Goal: Communication & Community: Answer question/provide support

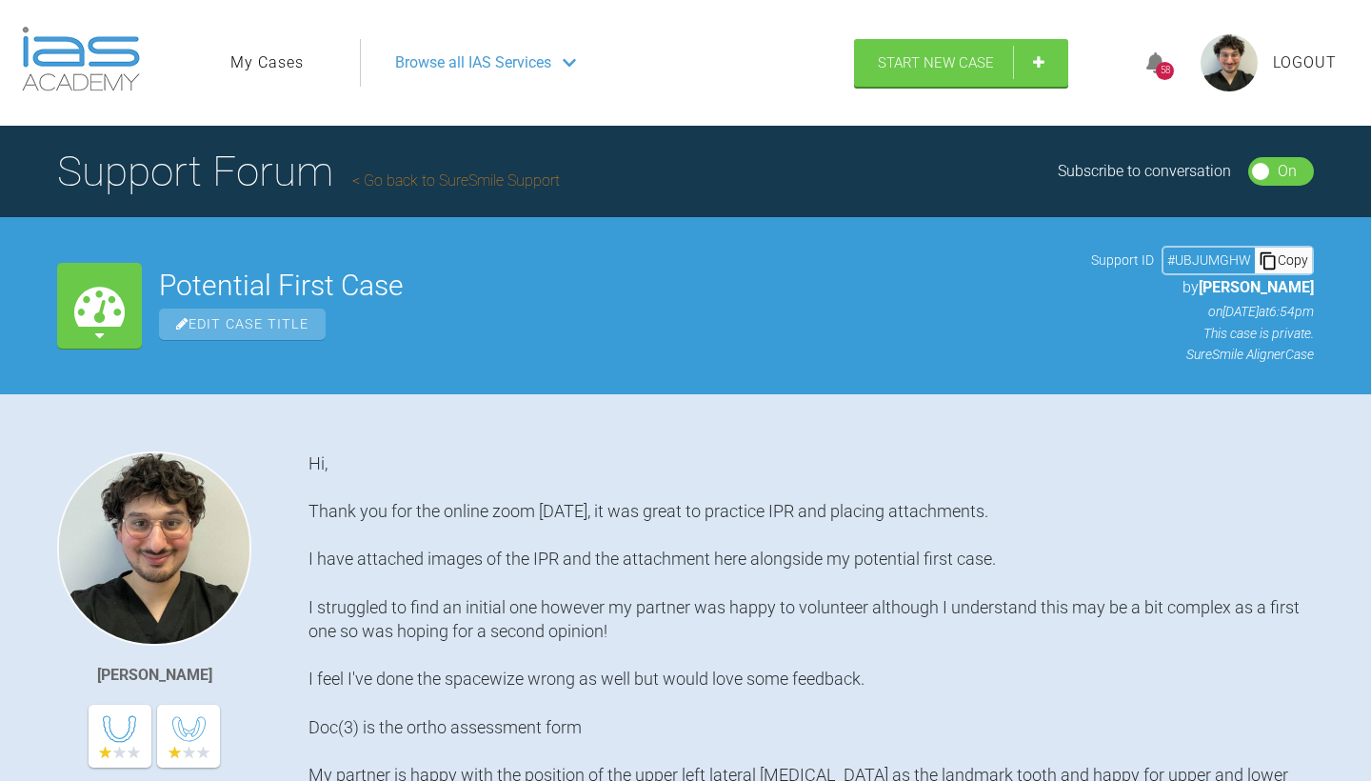
click at [271, 69] on link "My Cases" at bounding box center [266, 62] width 73 height 25
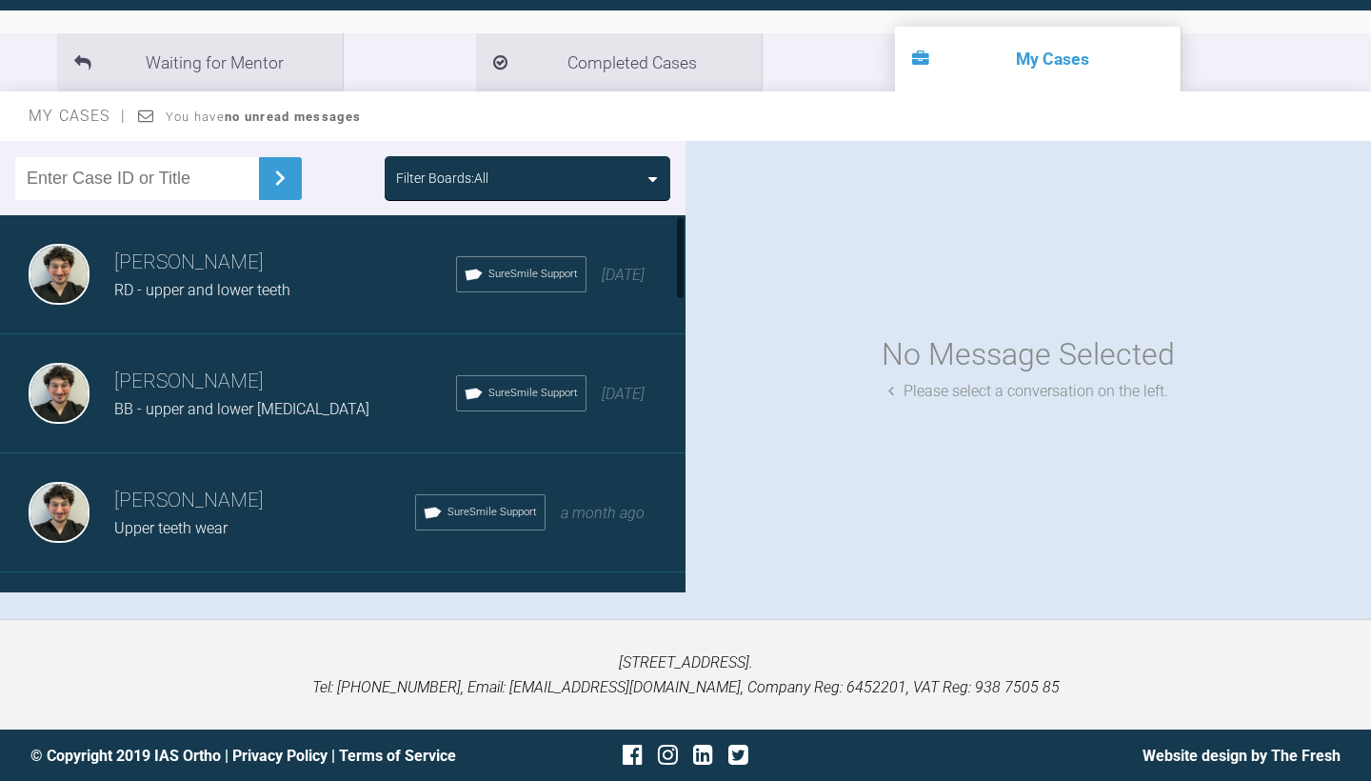
scroll to position [196, 0]
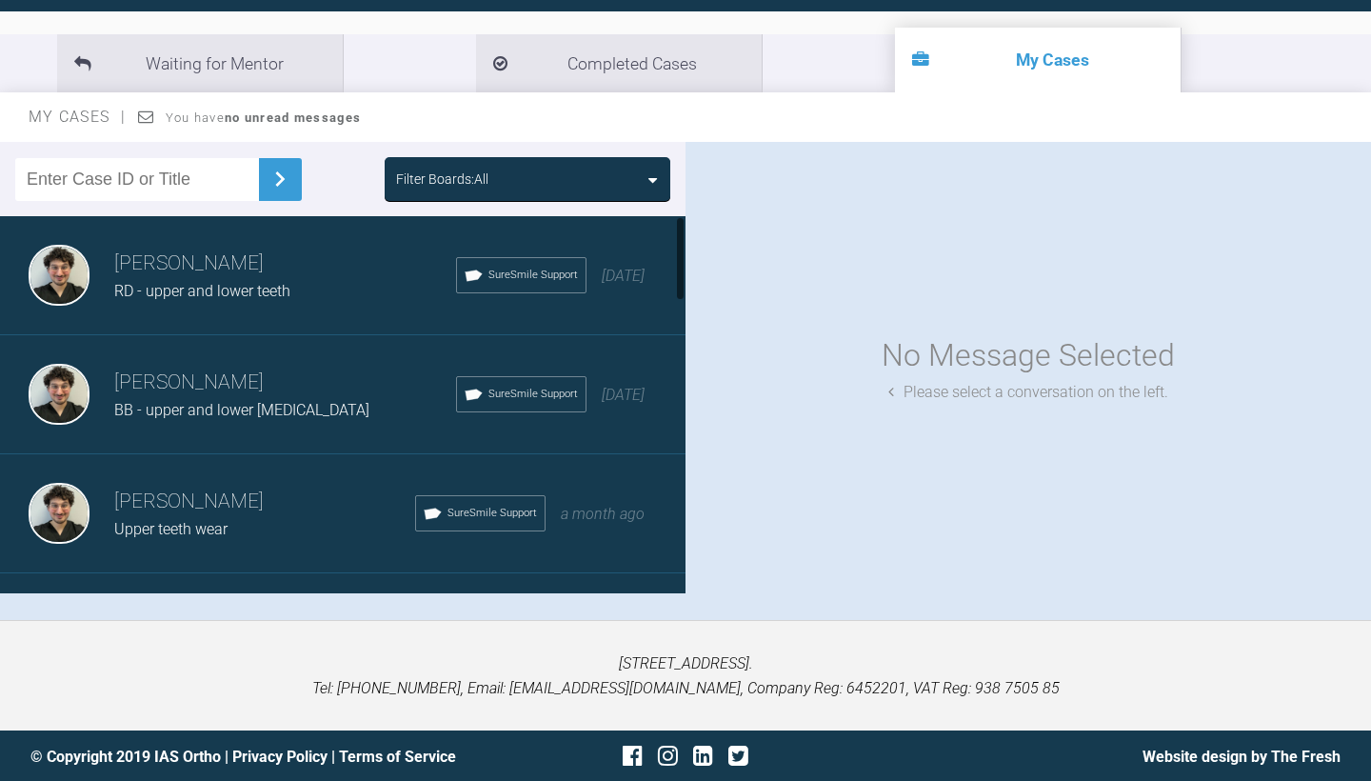
click at [308, 394] on h3 "[PERSON_NAME]" at bounding box center [285, 383] width 342 height 32
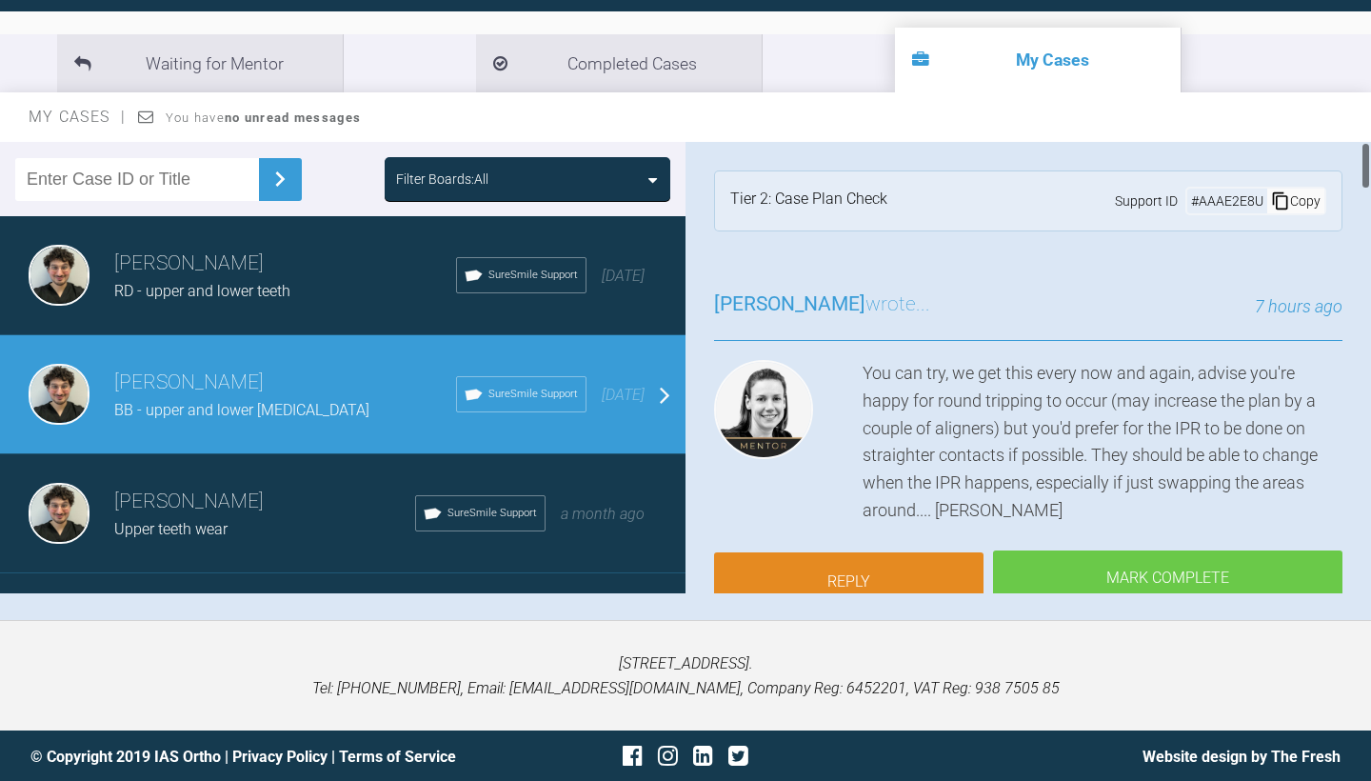
click at [857, 571] on link "Reply" at bounding box center [848, 581] width 269 height 59
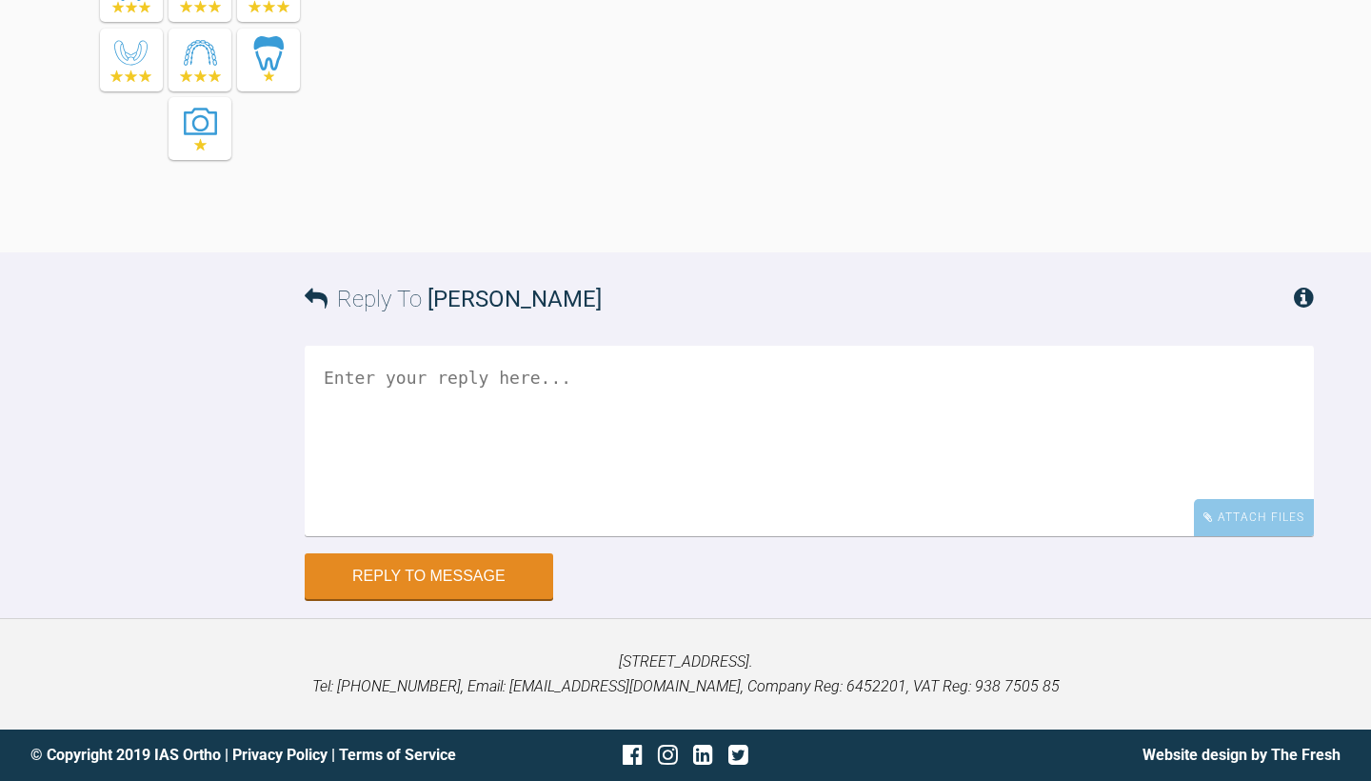
scroll to position [5252, 0]
click at [641, 430] on textarea at bounding box center [809, 441] width 1009 height 190
click at [678, 422] on textarea "Hi [PERSON_NAME], I've asked three separate times now too try and change" at bounding box center [809, 441] width 1009 height 190
click at [821, 536] on textarea "Hi [PERSON_NAME], I've asked three separate times now to try and change" at bounding box center [809, 441] width 1009 height 190
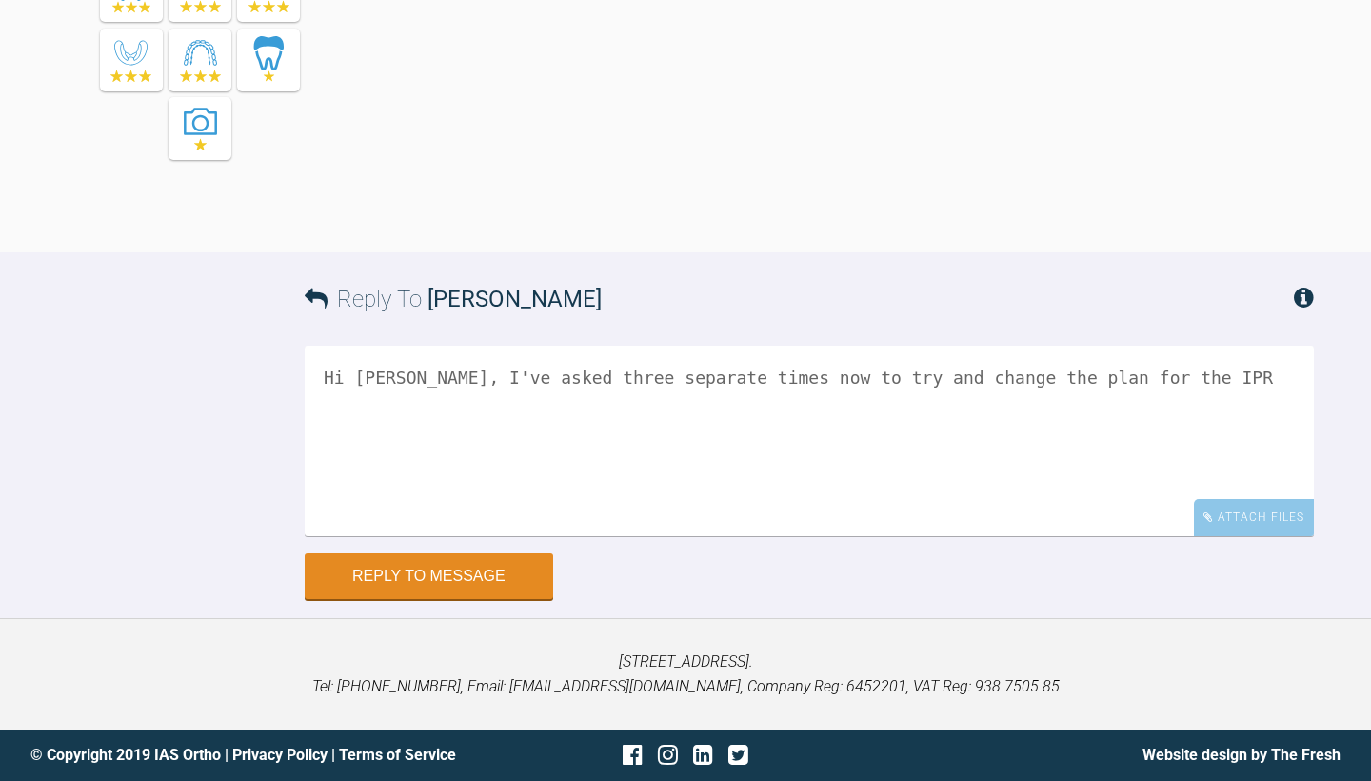
scroll to position [5289, 0]
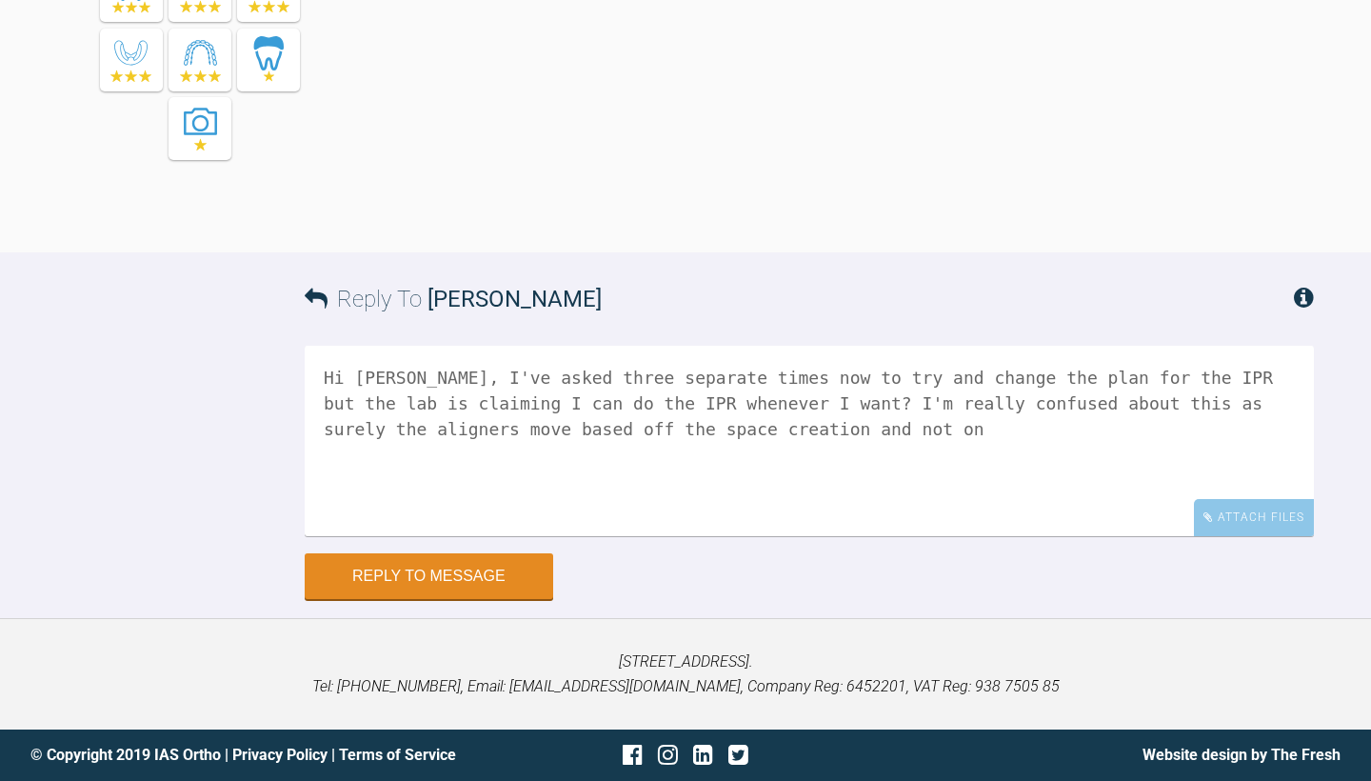
drag, startPoint x: 1206, startPoint y: 418, endPoint x: 1108, endPoint y: 411, distance: 98.3
click at [1108, 411] on textarea "Hi [PERSON_NAME], I've asked three separate times now to try and change the pla…" at bounding box center [809, 441] width 1009 height 190
click at [783, 439] on textarea "Hi [PERSON_NAME], I've asked three separate times now to try and change the pla…" at bounding box center [809, 441] width 1009 height 190
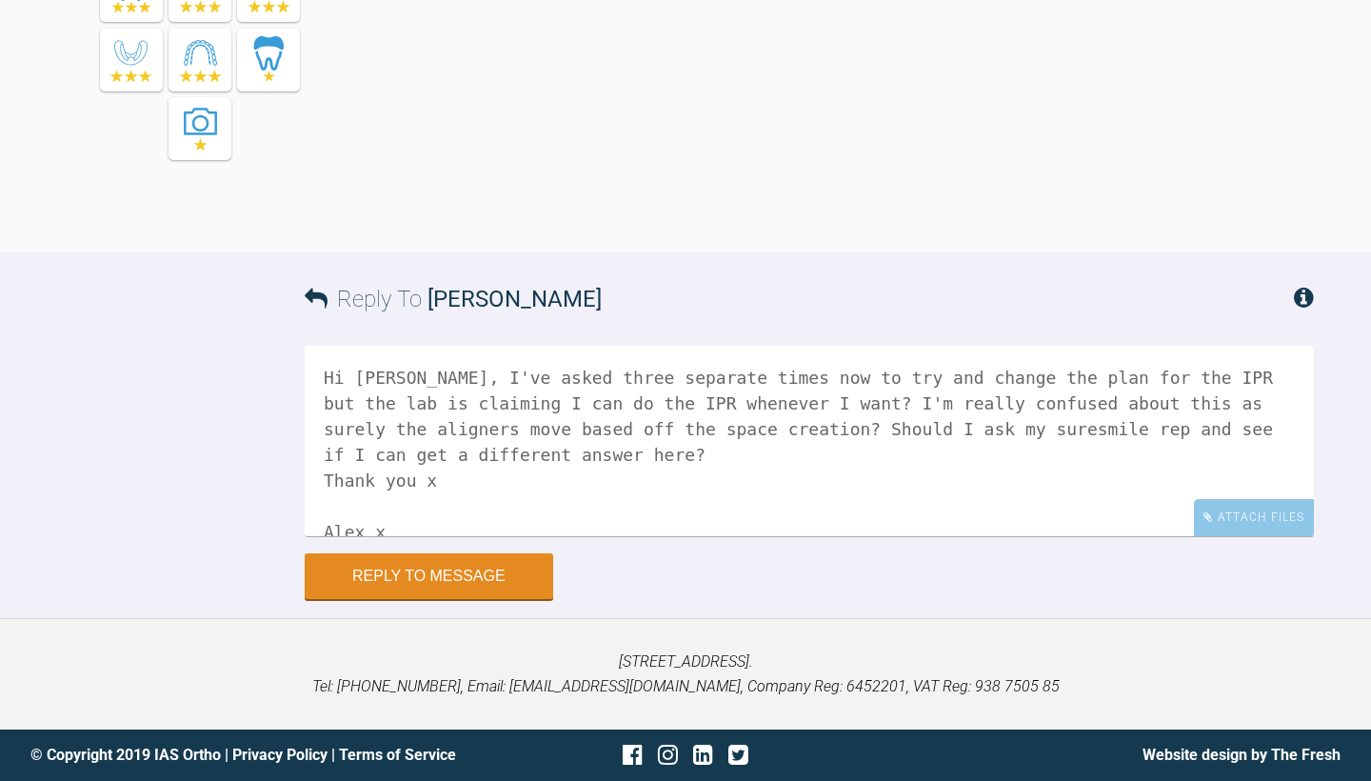
click at [448, 515] on textarea "Hi [PERSON_NAME], I've asked three separate times now to try and change the pla…" at bounding box center [809, 441] width 1009 height 190
click at [777, 433] on textarea "Hi [PERSON_NAME], I've asked three separate times now to try and change the pla…" at bounding box center [809, 441] width 1009 height 190
click at [774, 432] on textarea "Hi [PERSON_NAME], I've asked three separate times now to try and change the pla…" at bounding box center [809, 441] width 1009 height 190
paste textarea "Dear Doctor, As mentioned before SureSmile default protocol is to apply the IPR…"
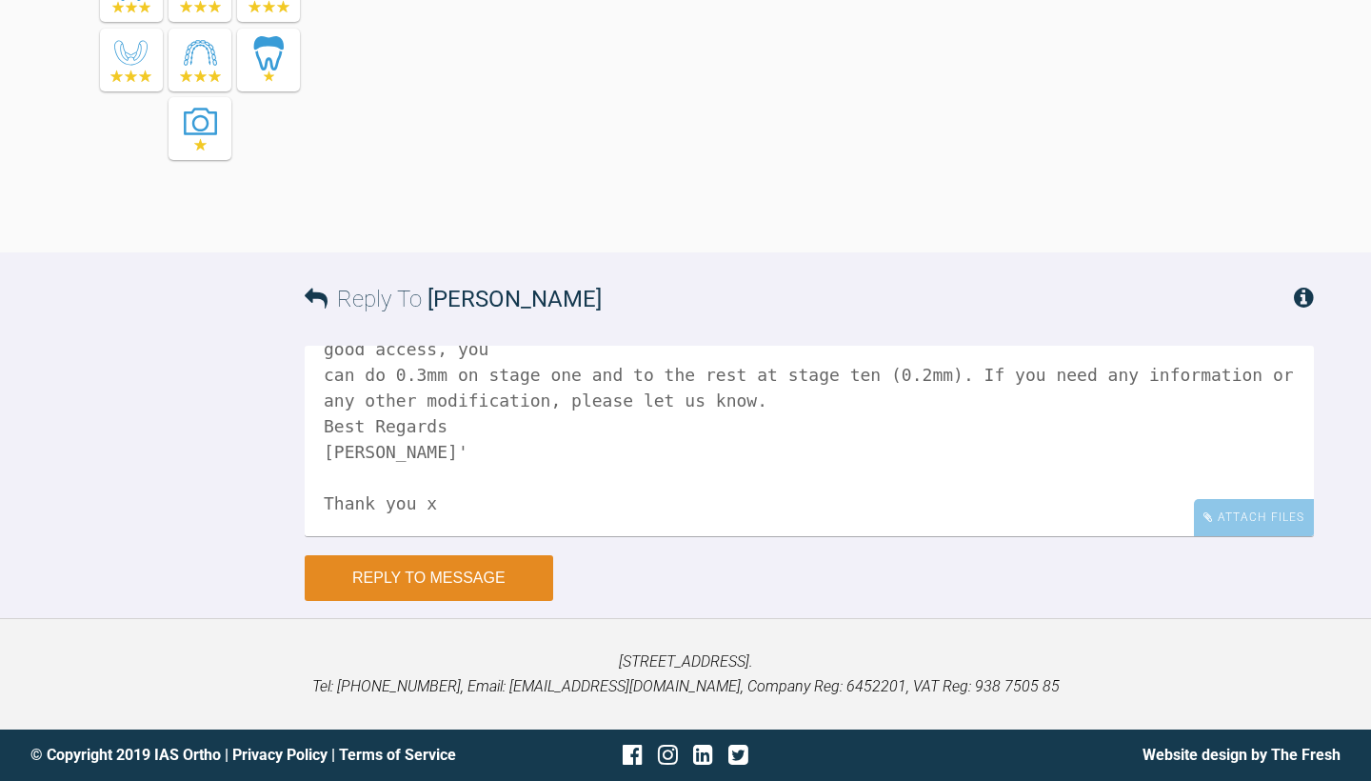
scroll to position [259, 0]
type textarea "Hi [PERSON_NAME], I've asked three separate times now to try and change the pla…"
click at [412, 572] on button "Reply to Message" at bounding box center [429, 578] width 248 height 46
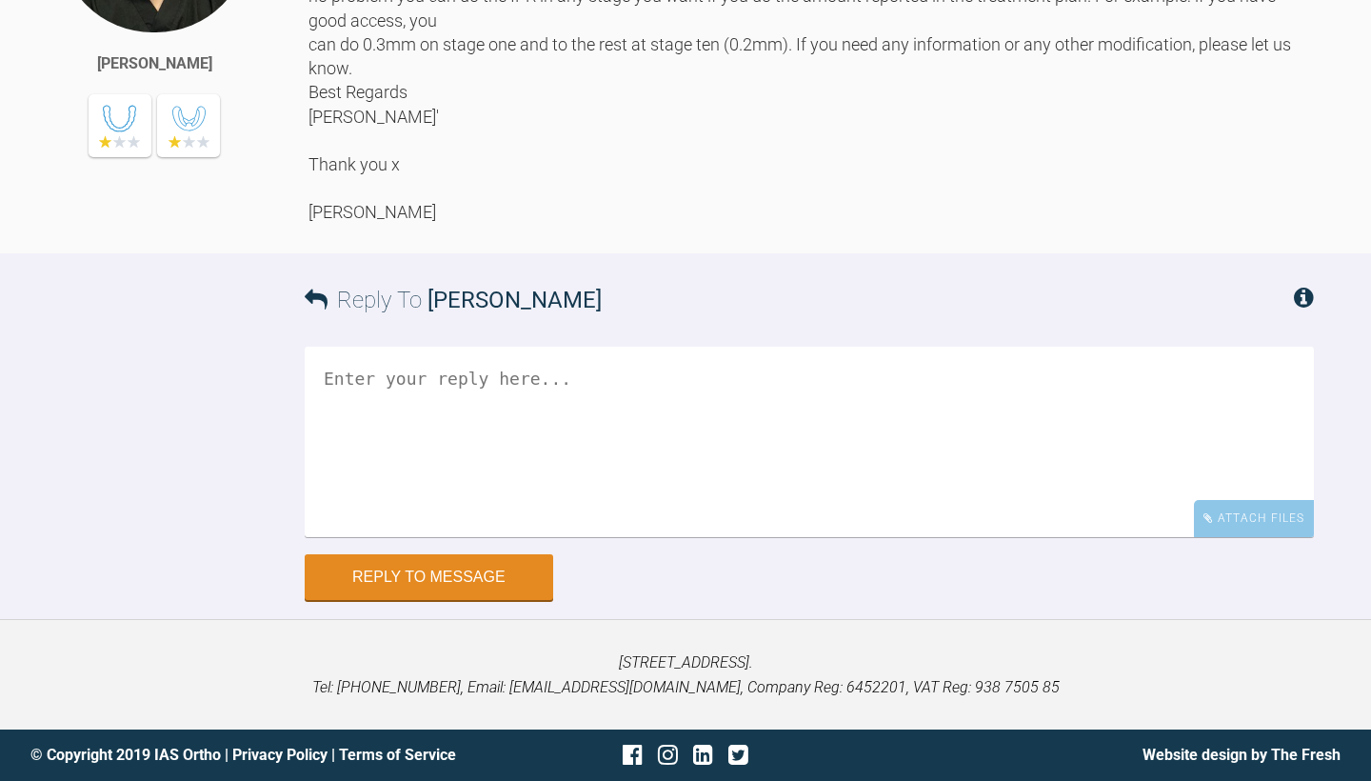
scroll to position [5494, 0]
